Goal: Find specific page/section: Find specific page/section

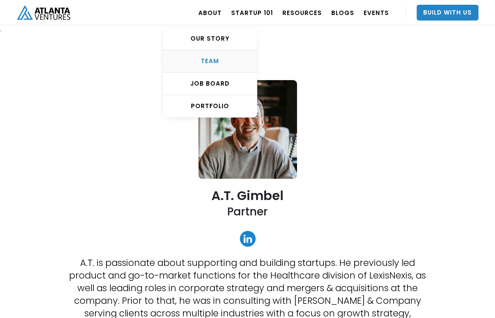
click at [220, 61] on div "TEAM" at bounding box center [210, 61] width 94 height 8
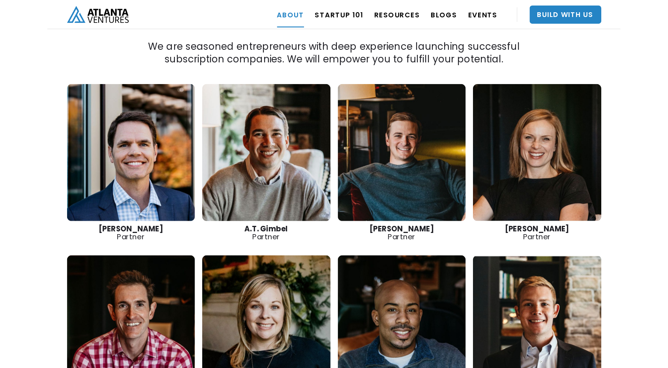
scroll to position [1108, 0]
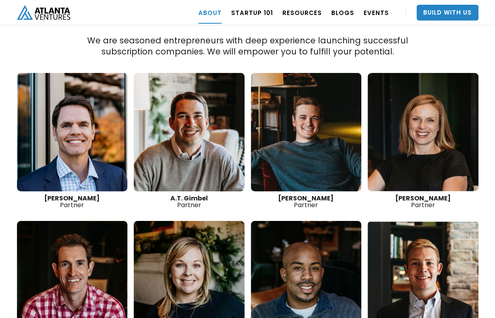
click at [433, 28] on div "“The best thing we do is create more successful startups. The more breakout bus…" at bounding box center [247, 15] width 485 height 758
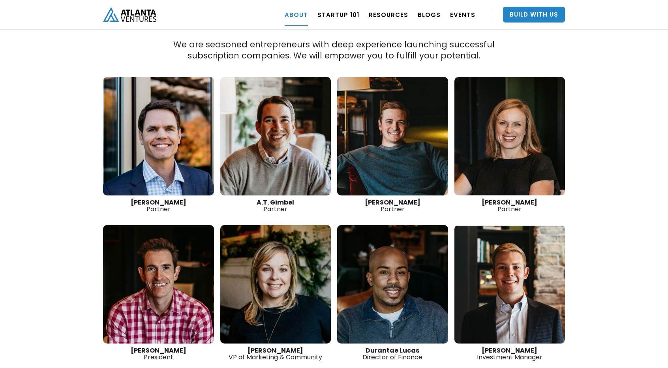
click at [0, 92] on div "“The best thing we do is create more successful startups. The more breakout bus…" at bounding box center [334, 25] width 668 height 810
